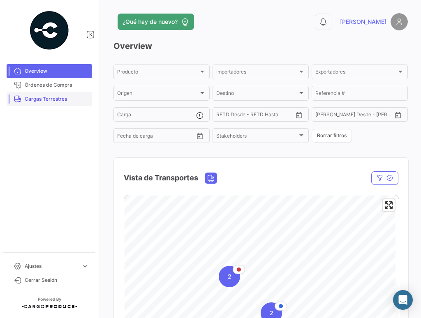
click at [74, 100] on span "Cargas Terrestres" at bounding box center [57, 98] width 64 height 7
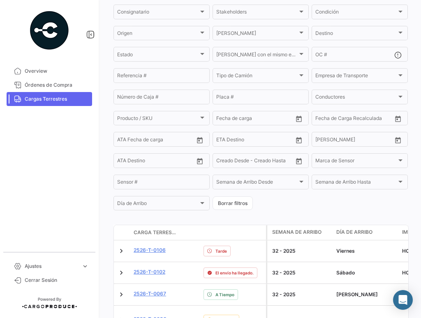
scroll to position [318, 0]
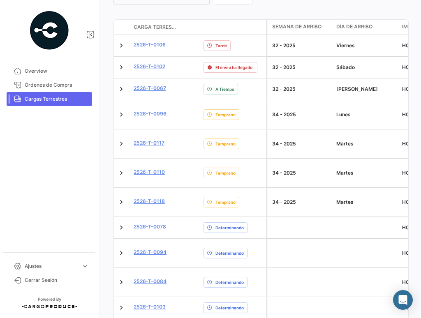
click at [19, 194] on mat-nav-list "Overview Órdenes de Compra Cargas Terrestres" at bounding box center [49, 155] width 99 height 188
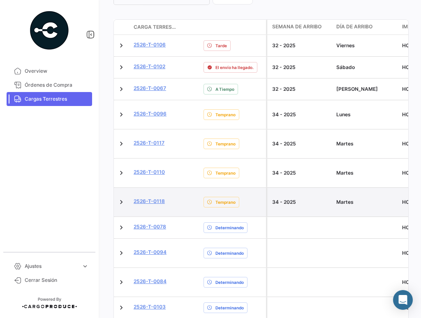
scroll to position [441, 0]
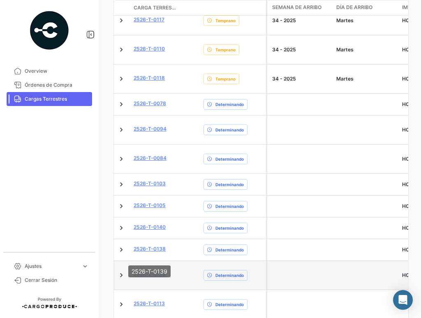
click at [155, 271] on link "2526-T-0139" at bounding box center [150, 274] width 32 height 7
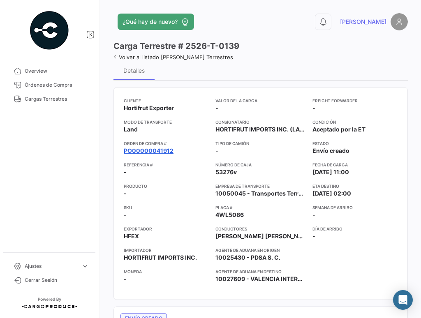
click at [149, 149] on link "PO00000041912" at bounding box center [149, 151] width 50 height 8
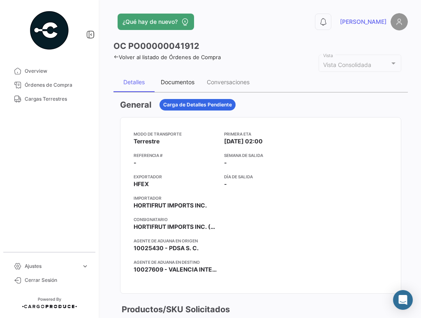
click at [179, 83] on div "Documentos" at bounding box center [178, 82] width 34 height 7
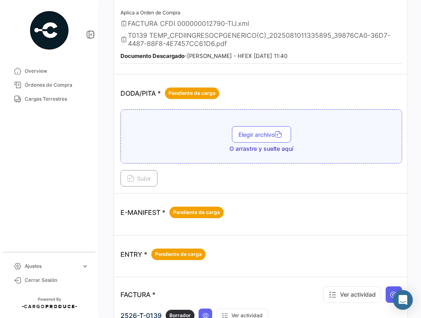
scroll to position [411, 0]
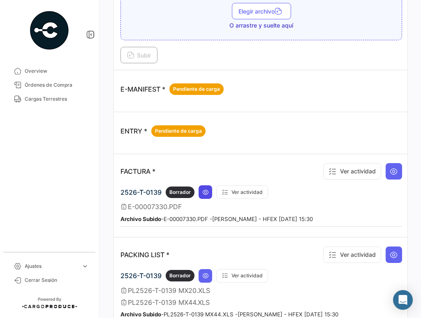
click at [208, 193] on icon at bounding box center [205, 192] width 7 height 7
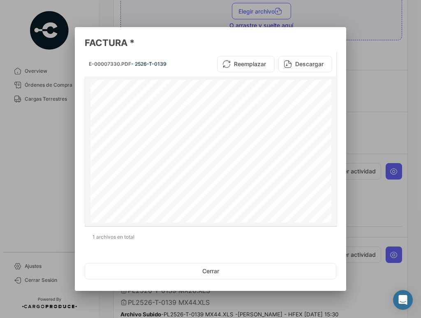
click at [312, 68] on button "Descargar" at bounding box center [306, 64] width 54 height 16
click at [368, 157] on div at bounding box center [210, 159] width 421 height 318
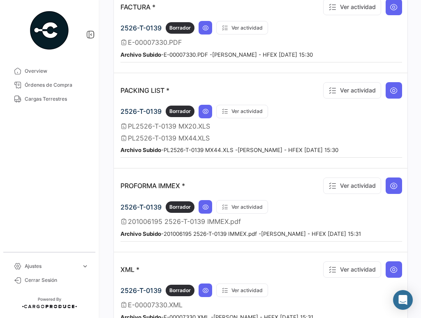
scroll to position [646, 0]
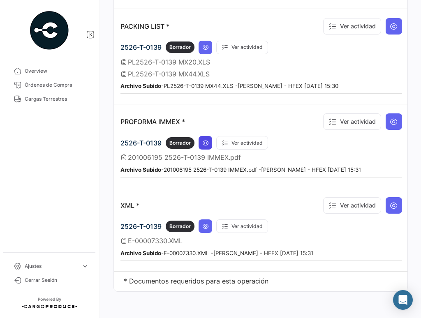
click at [210, 139] on button at bounding box center [206, 143] width 14 height 14
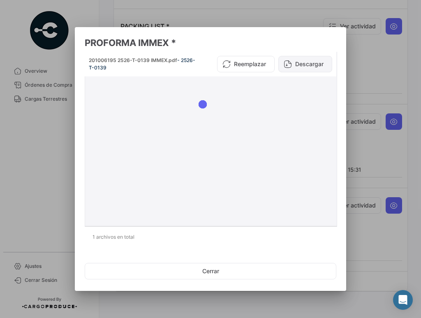
click at [305, 62] on button "Descargar" at bounding box center [306, 64] width 54 height 16
click at [365, 164] on div at bounding box center [210, 159] width 421 height 318
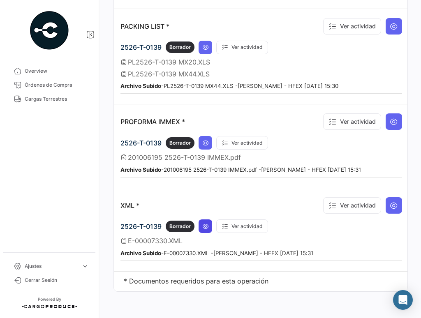
click at [208, 223] on icon at bounding box center [205, 226] width 7 height 7
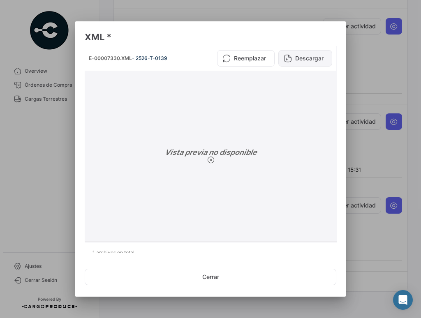
click at [310, 58] on button "Descargar" at bounding box center [306, 58] width 54 height 16
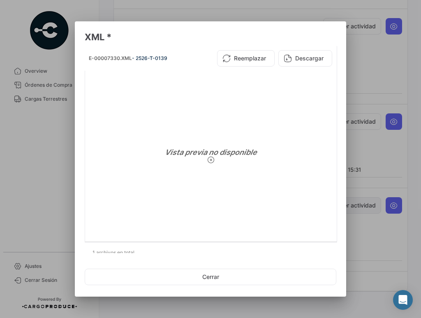
click at [358, 197] on div at bounding box center [210, 159] width 421 height 318
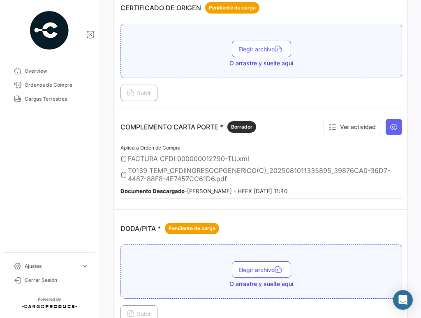
scroll to position [0, 0]
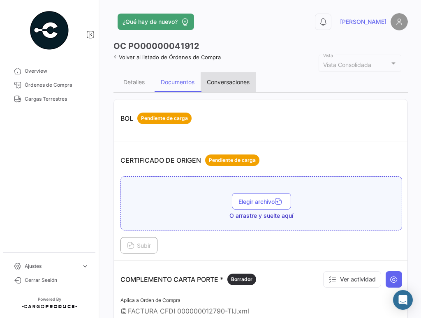
click at [223, 79] on div "Conversaciones" at bounding box center [228, 82] width 43 height 7
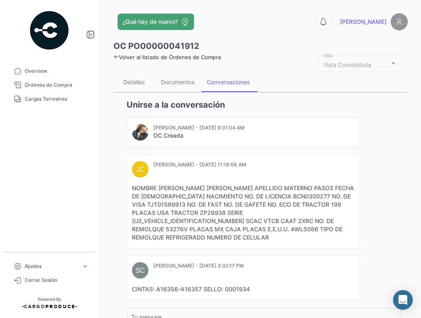
click at [229, 221] on mat-card-content "NOMBRE [PERSON_NAME] [PERSON_NAME] APELLIDO MATERNO PASOS FECHA DE [DEMOGRAPHIC…" at bounding box center [243, 213] width 223 height 58
copy mat-card-content "53276V"
click at [156, 230] on mat-card-content "NOMBRE [PERSON_NAME] [PERSON_NAME] APELLIDO MATERNO PASOS FECHA DE [DEMOGRAPHIC…" at bounding box center [243, 213] width 223 height 58
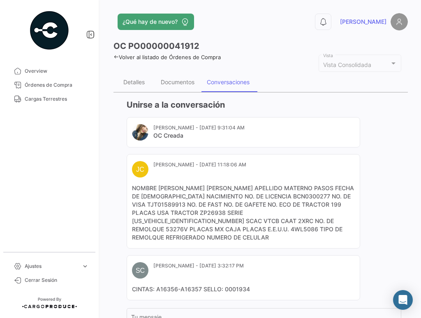
copy mat-card-content "4WL5086"
click at [123, 56] on link "Volver al listado de Órdenes de Compra" at bounding box center [167, 57] width 107 height 7
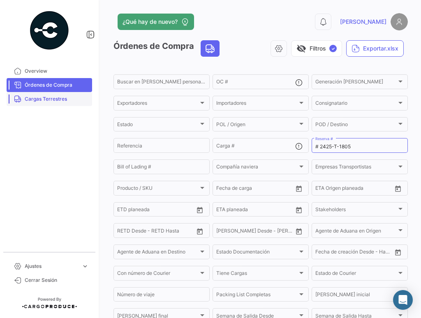
click at [51, 103] on link "Cargas Terrestres" at bounding box center [50, 99] width 86 height 14
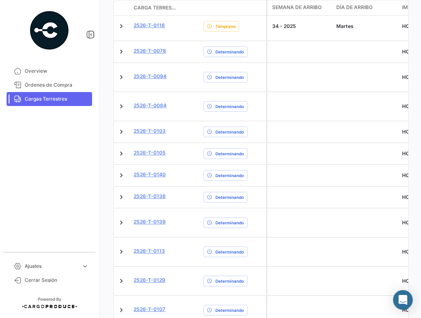
scroll to position [550, 0]
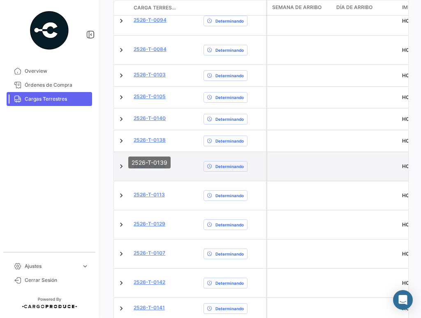
click at [155, 162] on link "2526-T-0139" at bounding box center [150, 165] width 32 height 7
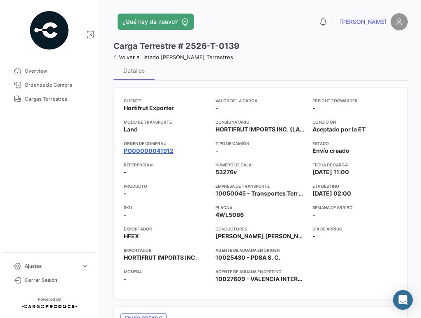
click at [141, 153] on link "PO00000041912" at bounding box center [149, 151] width 50 height 8
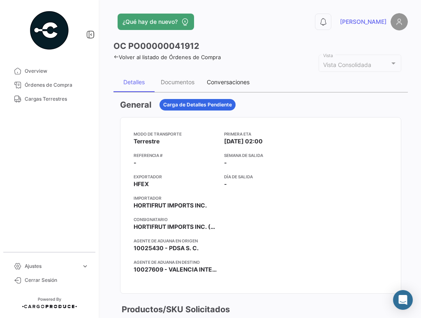
click at [217, 81] on div "Conversaciones" at bounding box center [228, 82] width 43 height 7
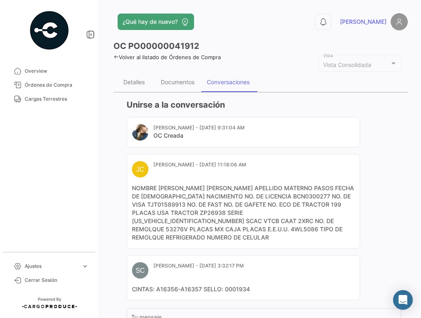
click at [156, 222] on mat-card-content "NOMBRE [PERSON_NAME] [PERSON_NAME] APELLIDO MATERNO PASOS FECHA DE [DEMOGRAPHIC…" at bounding box center [243, 213] width 223 height 58
copy mat-card-content "2XRC"
drag, startPoint x: 159, startPoint y: 188, endPoint x: 188, endPoint y: 188, distance: 29.2
click at [188, 188] on mat-card-content "NOMBRE [PERSON_NAME] [PERSON_NAME] APELLIDO MATERNO PASOS FECHA DE [DEMOGRAPHIC…" at bounding box center [243, 213] width 223 height 58
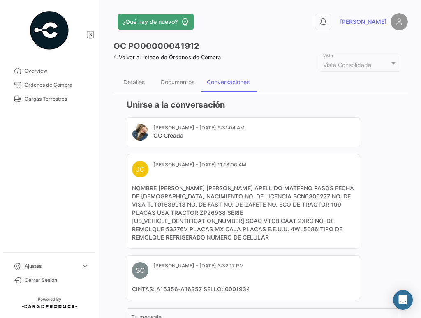
copy mat-card-content "[PERSON_NAME]"
click at [21, 160] on mat-nav-list "Overview Órdenes de Compra Cargas Terrestres" at bounding box center [49, 155] width 99 height 188
click at [172, 79] on div "Documentos" at bounding box center [178, 82] width 34 height 7
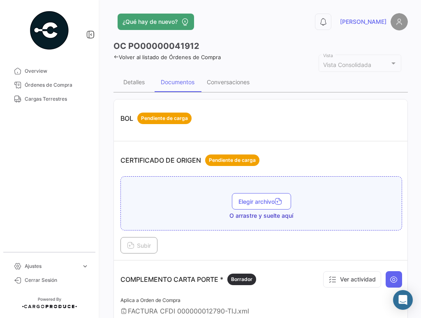
scroll to position [41, 0]
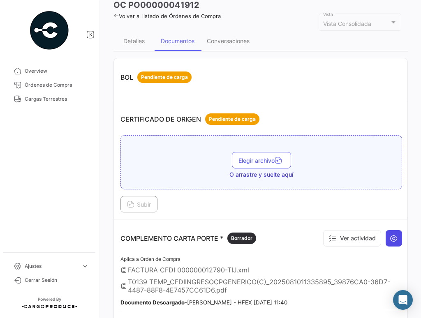
click at [388, 244] on button at bounding box center [394, 238] width 16 height 16
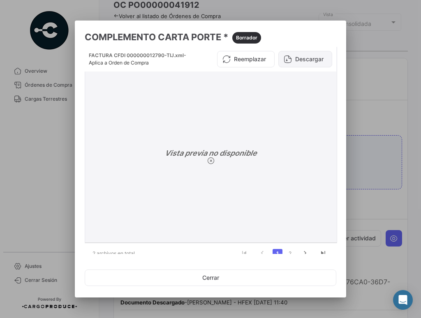
click at [302, 64] on button "Descargar" at bounding box center [306, 59] width 54 height 16
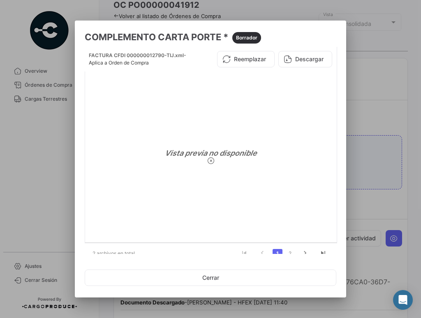
drag, startPoint x: 20, startPoint y: 144, endPoint x: 84, endPoint y: 138, distance: 64.4
click at [21, 144] on div at bounding box center [210, 159] width 421 height 318
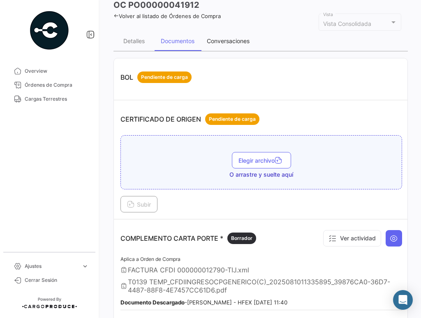
click at [230, 41] on div "Conversaciones" at bounding box center [228, 40] width 43 height 7
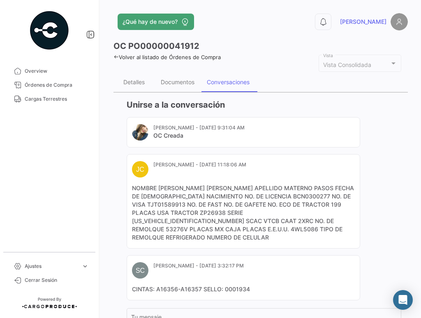
click at [147, 230] on mat-card-content "NOMBRE [PERSON_NAME] [PERSON_NAME] APELLIDO MATERNO PASOS FECHA DE [DEMOGRAPHIC…" at bounding box center [243, 213] width 223 height 58
copy mat-card-content "4WL5086"
click at [179, 84] on div "Documentos" at bounding box center [178, 82] width 46 height 20
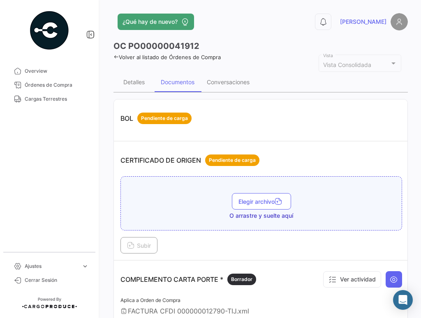
click at [109, 289] on div "¿Qué hay de nuevo? 0 [PERSON_NAME] OC PO00000041912 Volver al listado de Órdene…" at bounding box center [260, 159] width 321 height 318
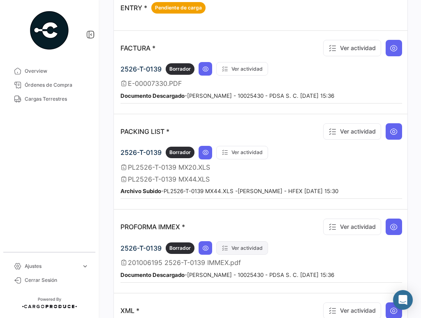
scroll to position [617, 0]
